Goal: Task Accomplishment & Management: Use online tool/utility

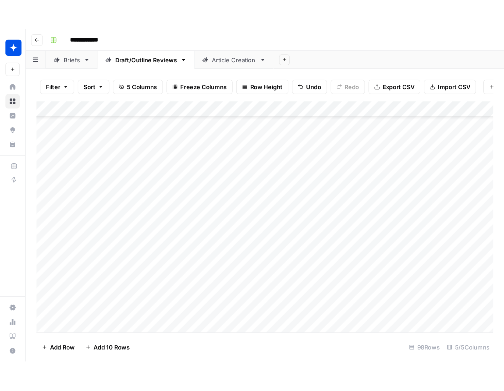
scroll to position [841, 0]
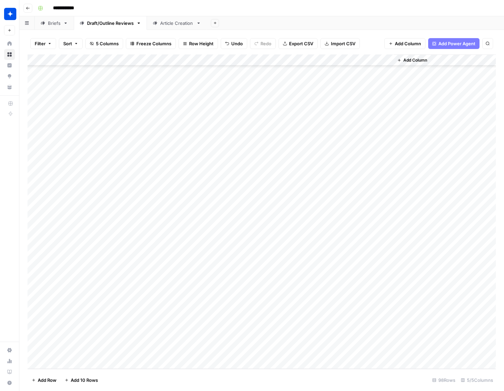
click at [91, 363] on div "Add Column" at bounding box center [262, 211] width 468 height 314
click at [142, 362] on div "Add Column" at bounding box center [262, 211] width 468 height 314
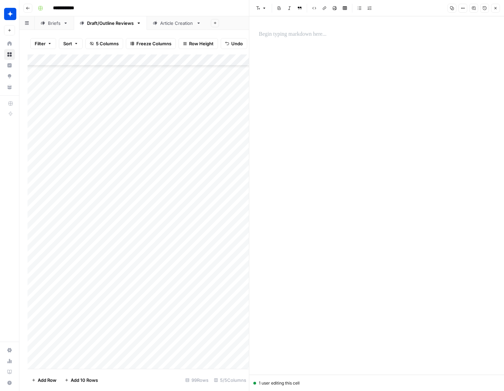
click at [294, 37] on p at bounding box center [377, 34] width 236 height 9
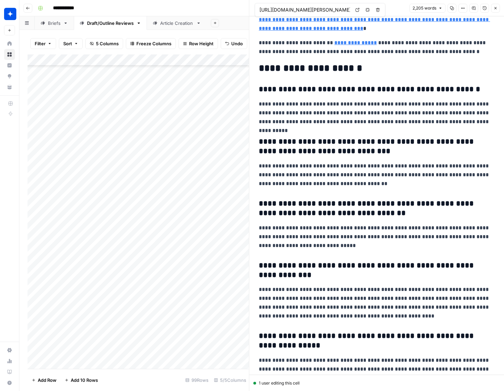
click at [496, 11] on button "Close" at bounding box center [495, 8] width 9 height 9
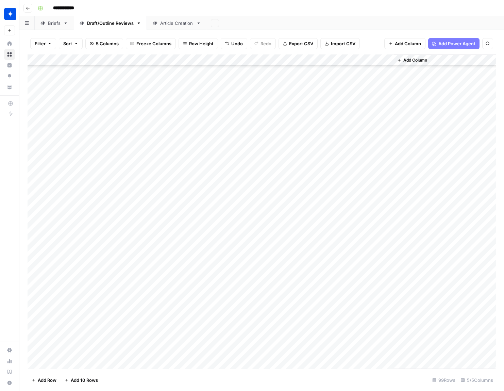
click at [175, 364] on div "Add Column" at bounding box center [262, 211] width 468 height 314
click at [163, 364] on div "Add Column" at bounding box center [262, 211] width 468 height 314
click at [169, 369] on button "Draft" at bounding box center [167, 368] width 16 height 8
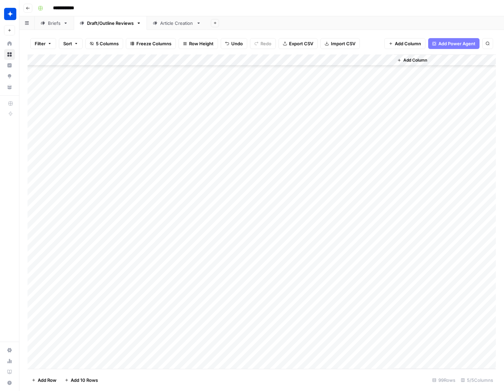
click at [238, 361] on div "Add Column" at bounding box center [262, 211] width 468 height 314
